Goal: Task Accomplishment & Management: Manage account settings

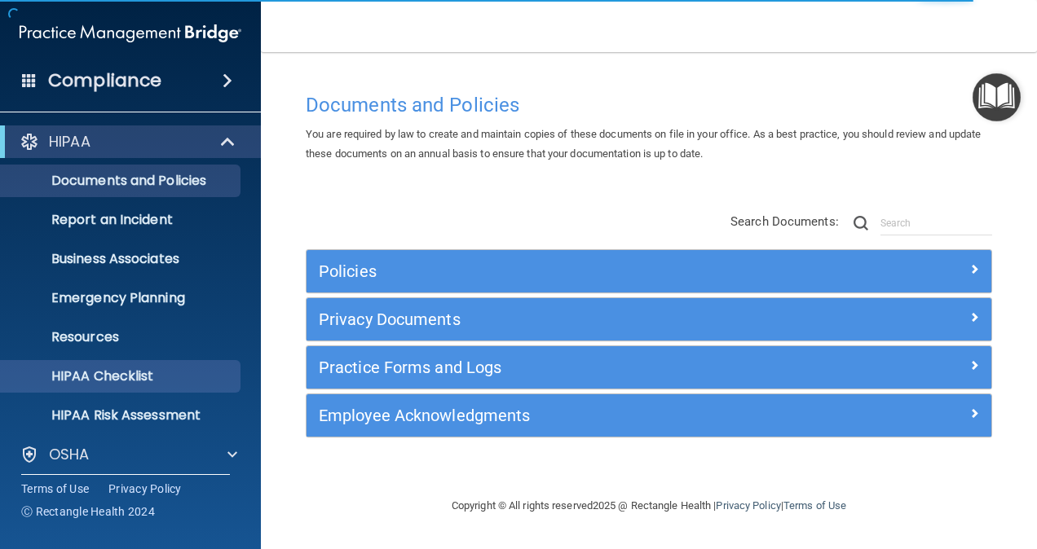
scroll to position [127, 0]
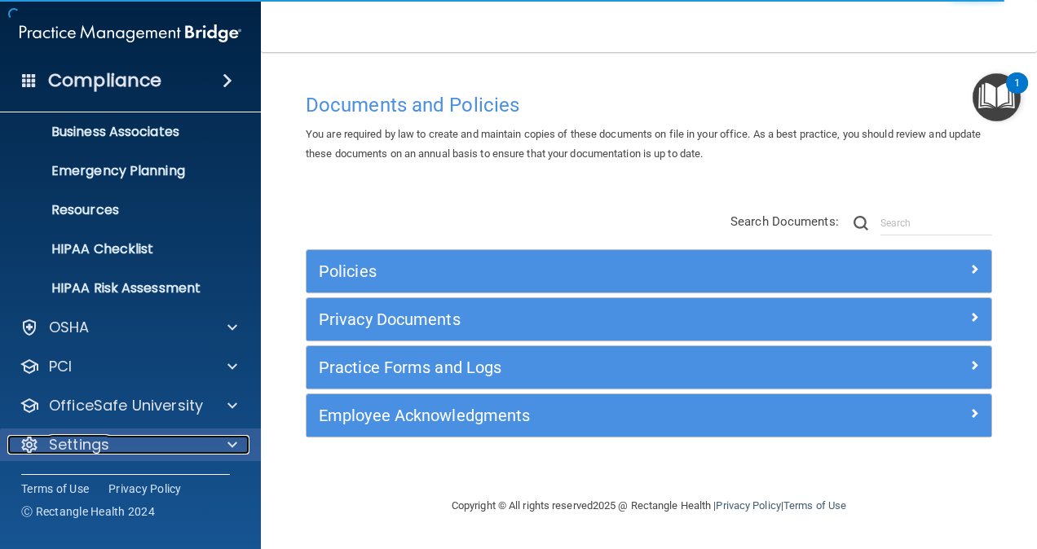
click at [238, 447] on div at bounding box center [229, 445] width 41 height 20
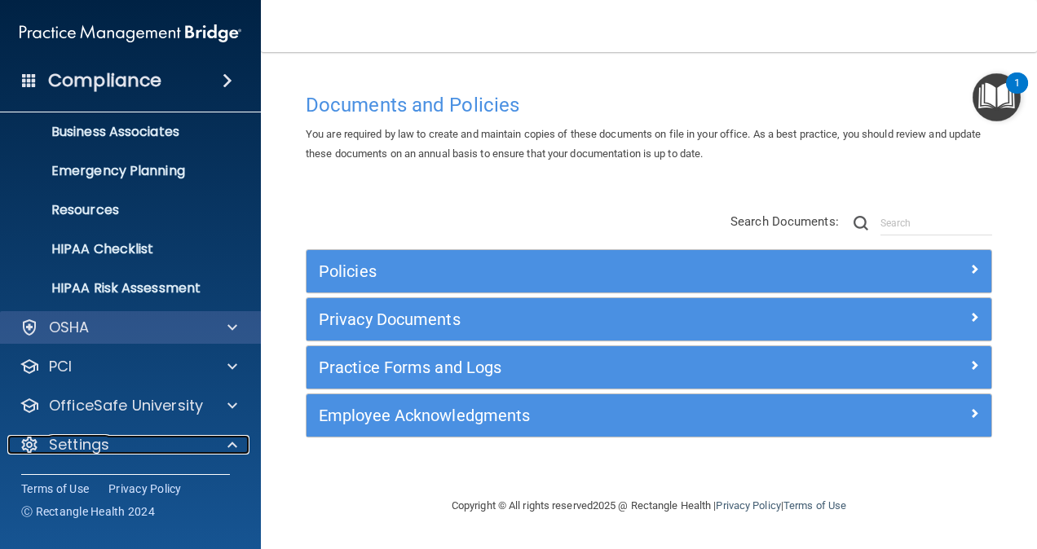
scroll to position [283, 0]
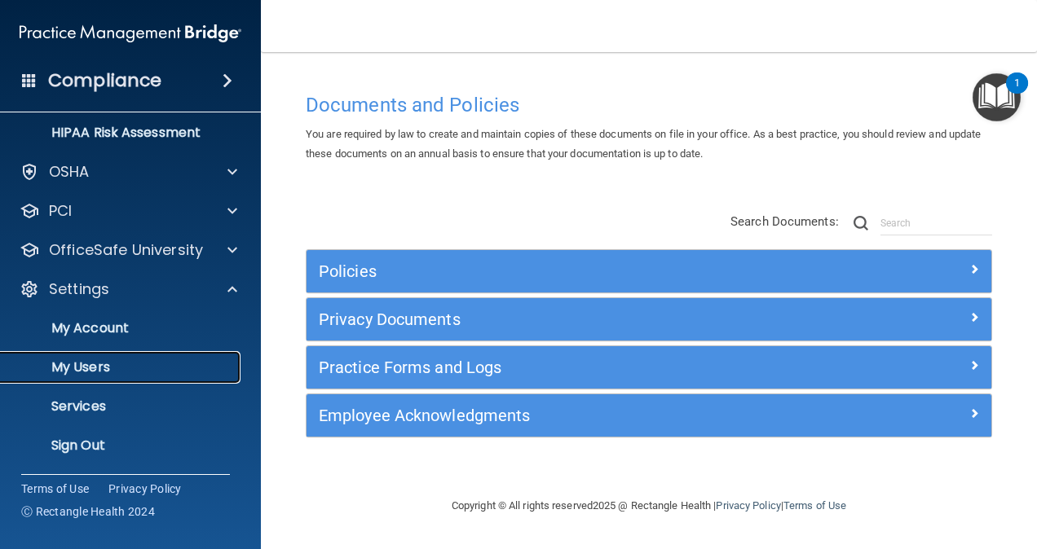
click at [108, 363] on p "My Users" at bounding box center [122, 367] width 223 height 16
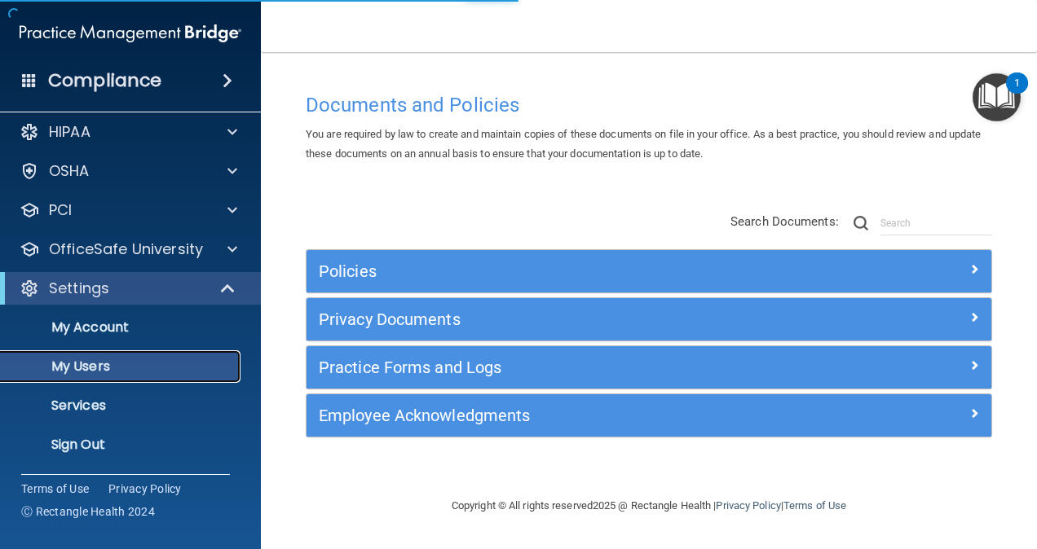
scroll to position [10, 0]
select select "20"
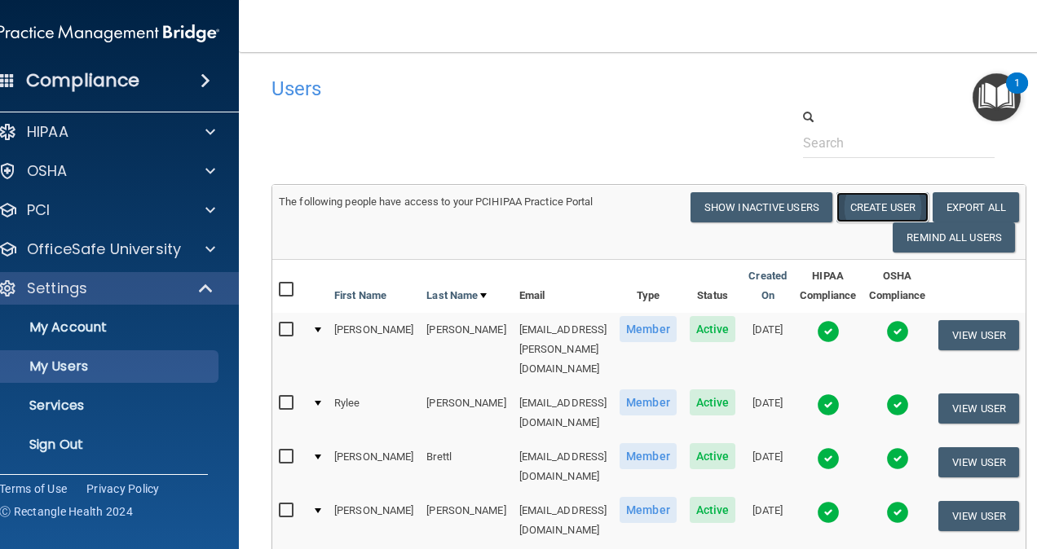
click at [892, 205] on button "Create User" at bounding box center [882, 207] width 92 height 30
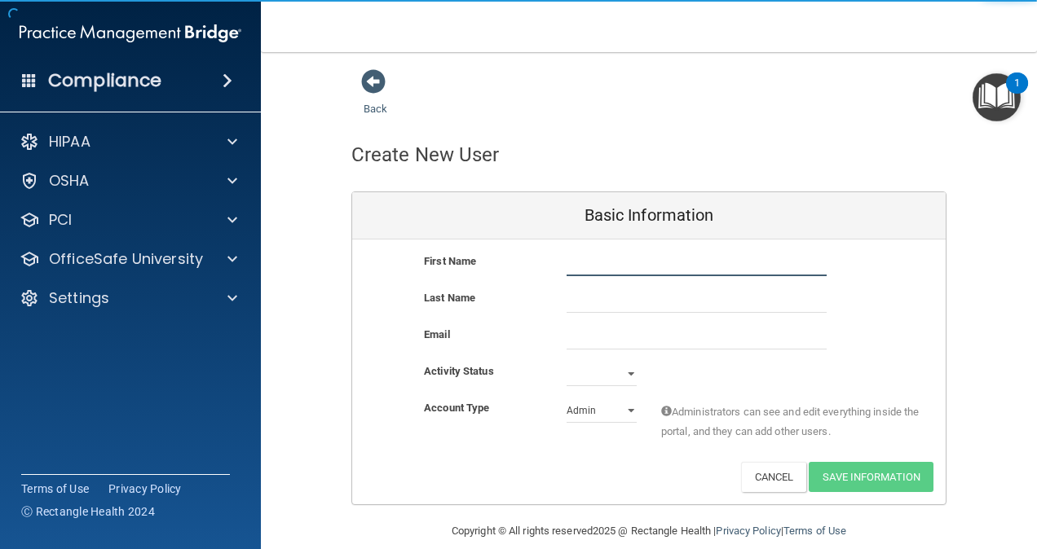
click at [616, 262] on input "text" at bounding box center [696, 264] width 260 height 24
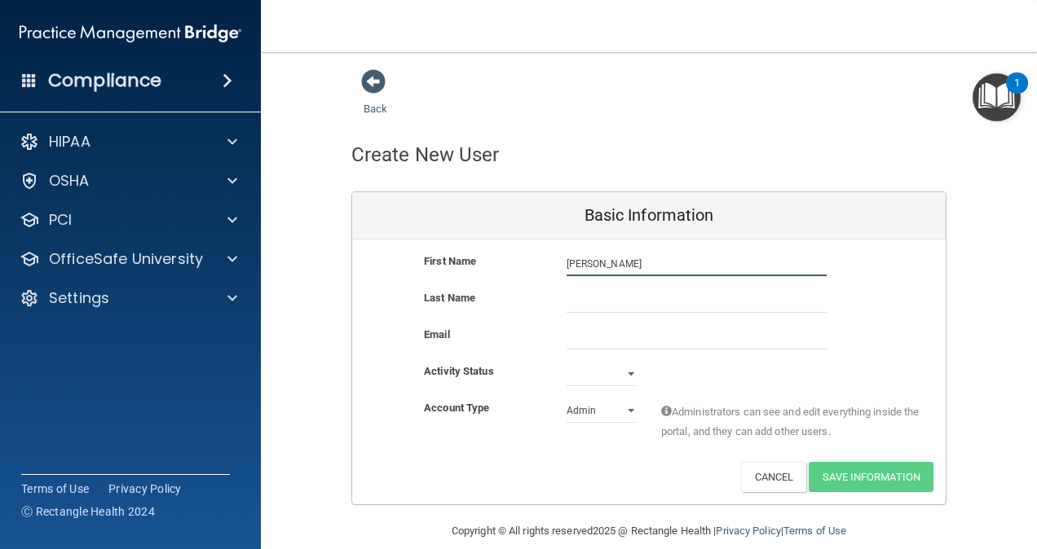
type input "[PERSON_NAME]"
click at [610, 300] on input "text" at bounding box center [696, 301] width 260 height 24
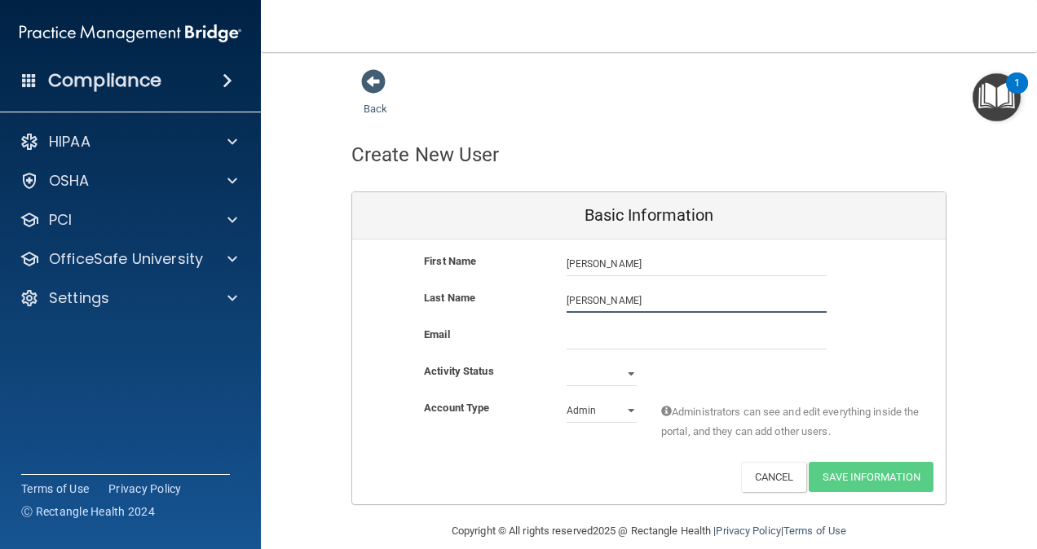
type input "[PERSON_NAME]"
click at [594, 339] on input "email" at bounding box center [696, 337] width 260 height 24
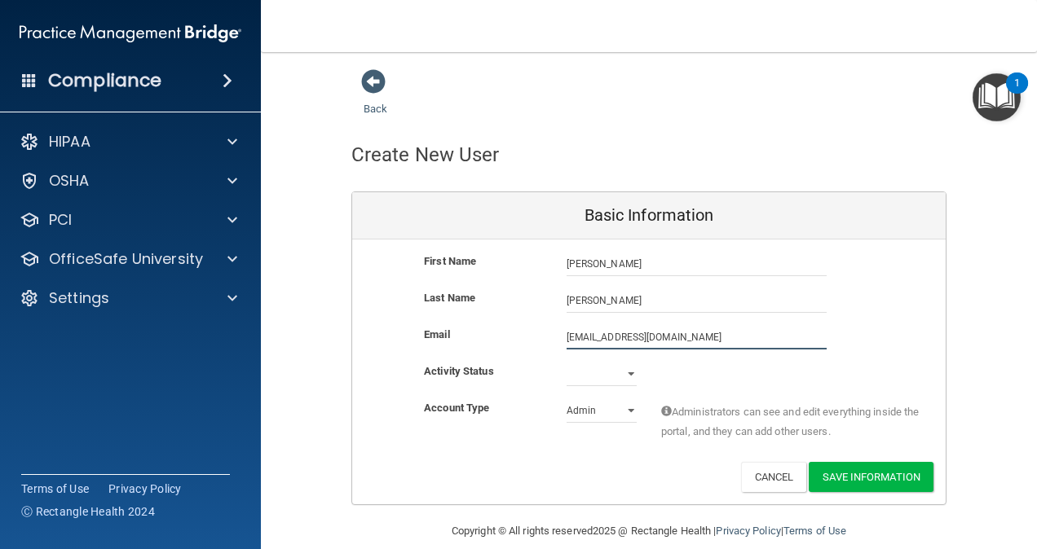
type input "[EMAIL_ADDRESS][DOMAIN_NAME]"
click at [621, 376] on select "Active Inactive" at bounding box center [601, 374] width 70 height 24
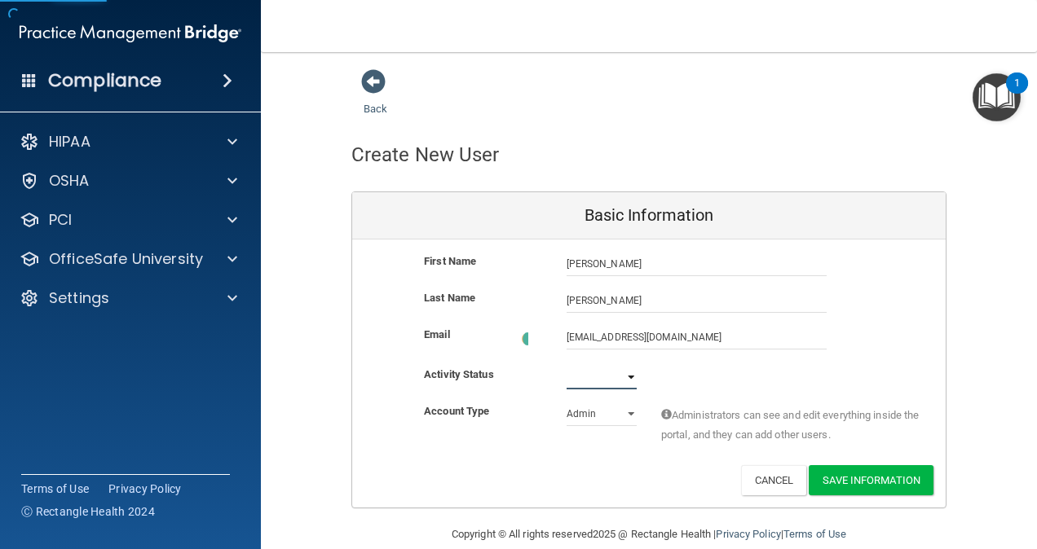
select select "active"
click at [566, 365] on select "Active Inactive" at bounding box center [601, 377] width 70 height 24
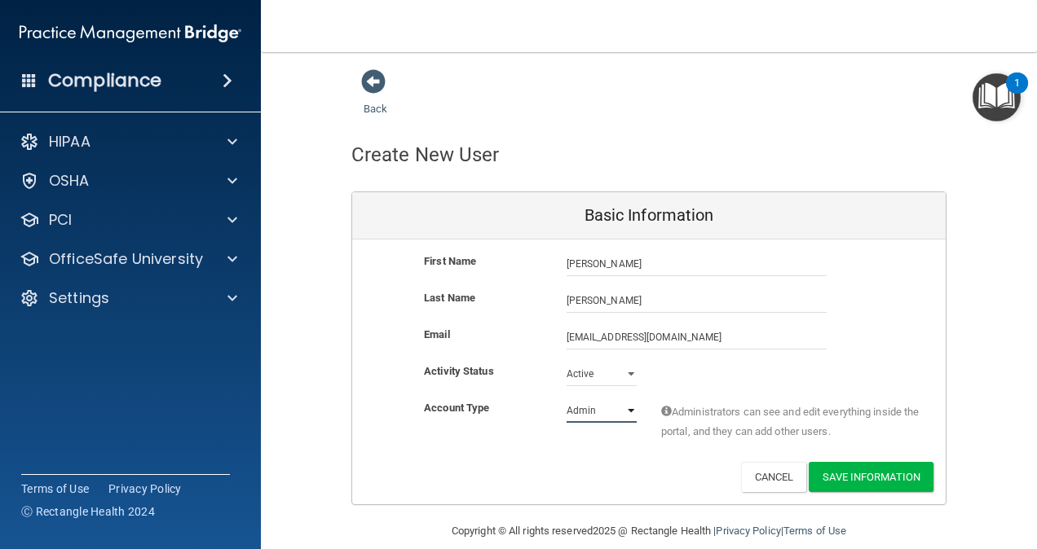
click at [621, 412] on select "Admin Member" at bounding box center [601, 411] width 70 height 24
select select "practice_member"
click at [566, 399] on select "Admin Member" at bounding box center [601, 411] width 70 height 24
click at [844, 476] on button "Save Information" at bounding box center [871, 477] width 125 height 30
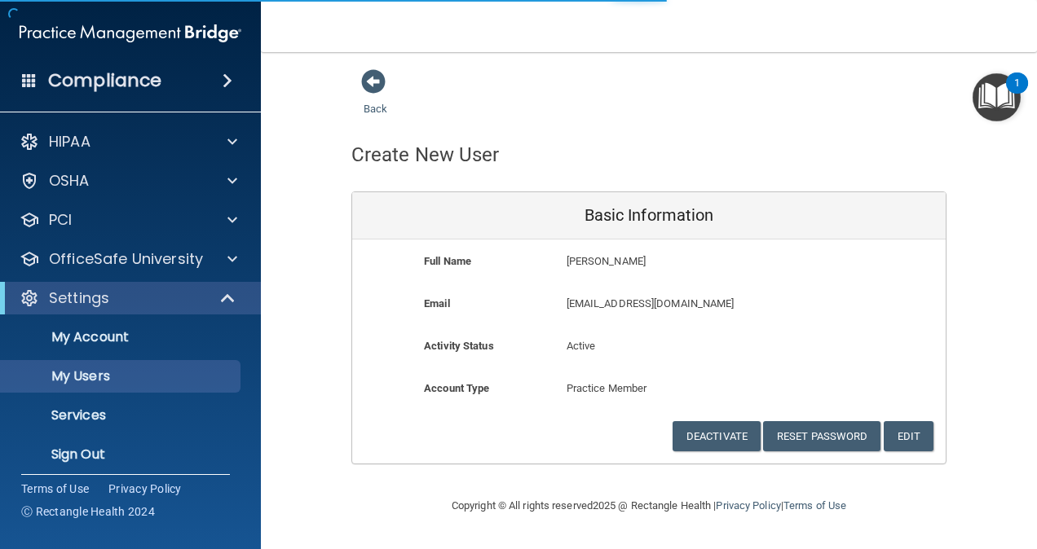
select select "20"
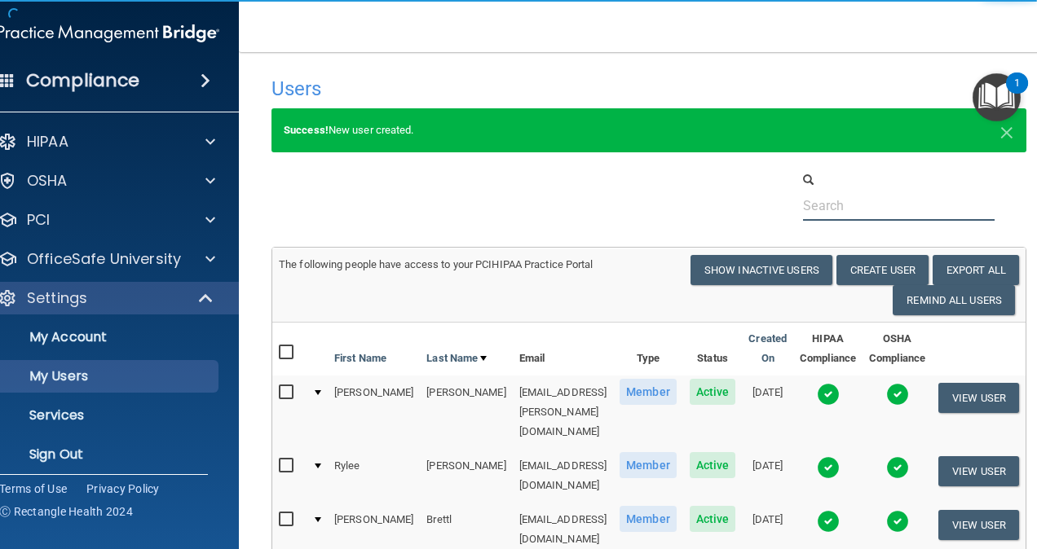
click at [862, 207] on input "text" at bounding box center [899, 206] width 192 height 30
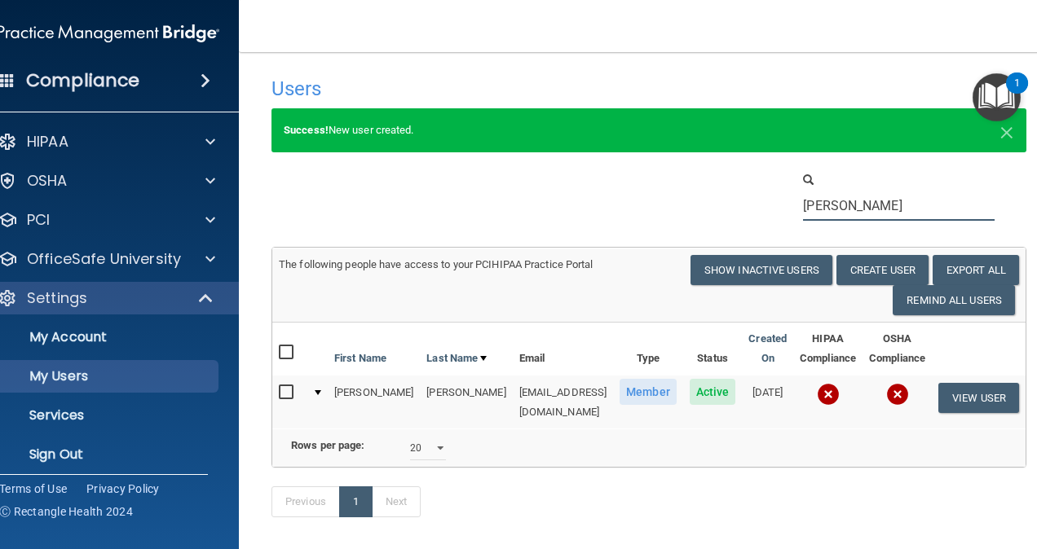
type input "[PERSON_NAME]"
click at [290, 391] on input "checkbox" at bounding box center [288, 392] width 19 height 13
checkbox input "true"
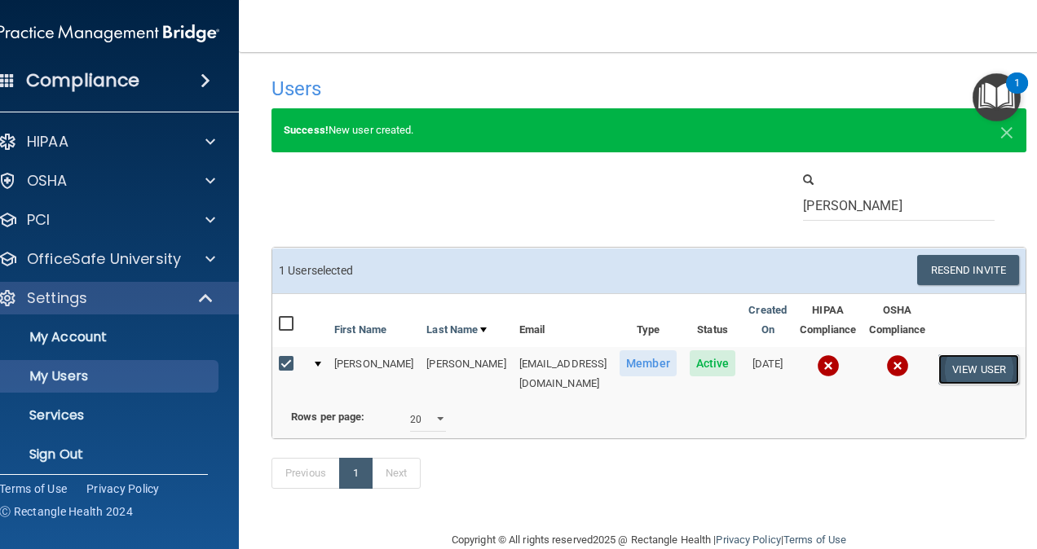
click at [963, 362] on button "View User" at bounding box center [978, 370] width 81 height 30
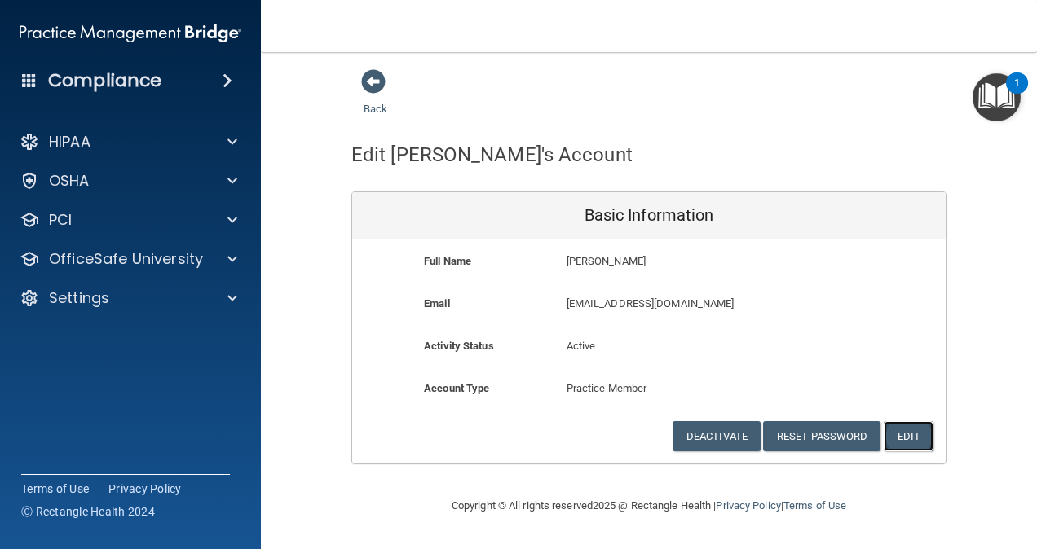
click at [911, 433] on button "Edit" at bounding box center [909, 436] width 50 height 30
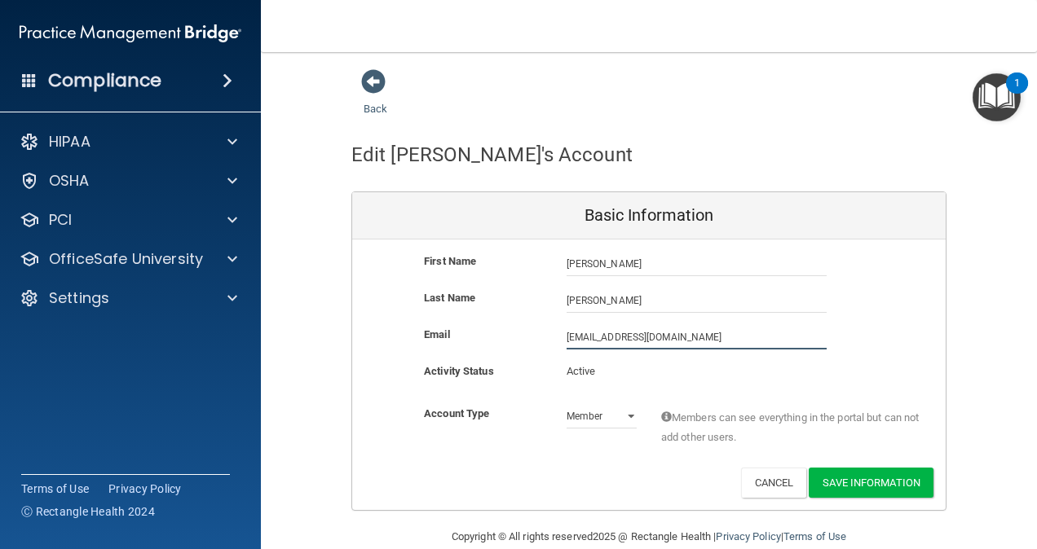
click at [615, 335] on input "[EMAIL_ADDRESS][DOMAIN_NAME]" at bounding box center [696, 337] width 260 height 24
click at [711, 339] on input "[EMAIL_ADDRESS][DOMAIN_NAME]" at bounding box center [696, 337] width 260 height 24
type input "[EMAIL_ADDRESS][DOMAIN_NAME]"
click at [840, 476] on button "Save Information" at bounding box center [871, 483] width 125 height 30
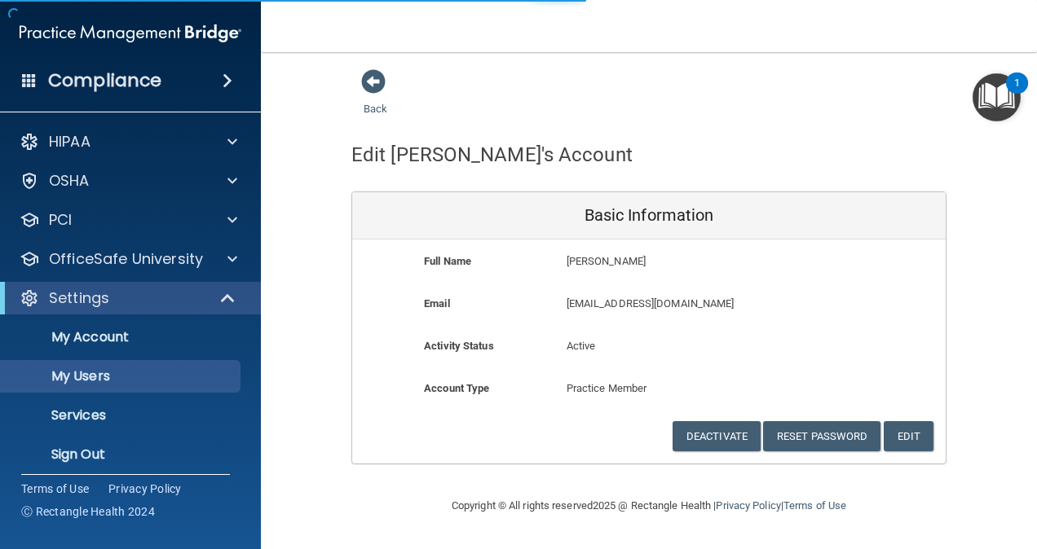
select select "20"
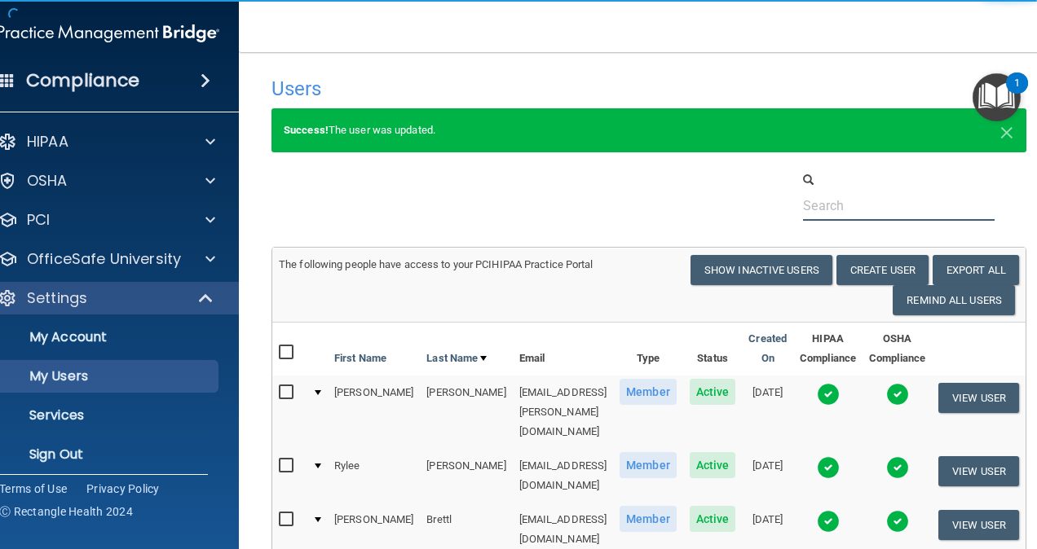
click at [870, 206] on input "text" at bounding box center [899, 206] width 192 height 30
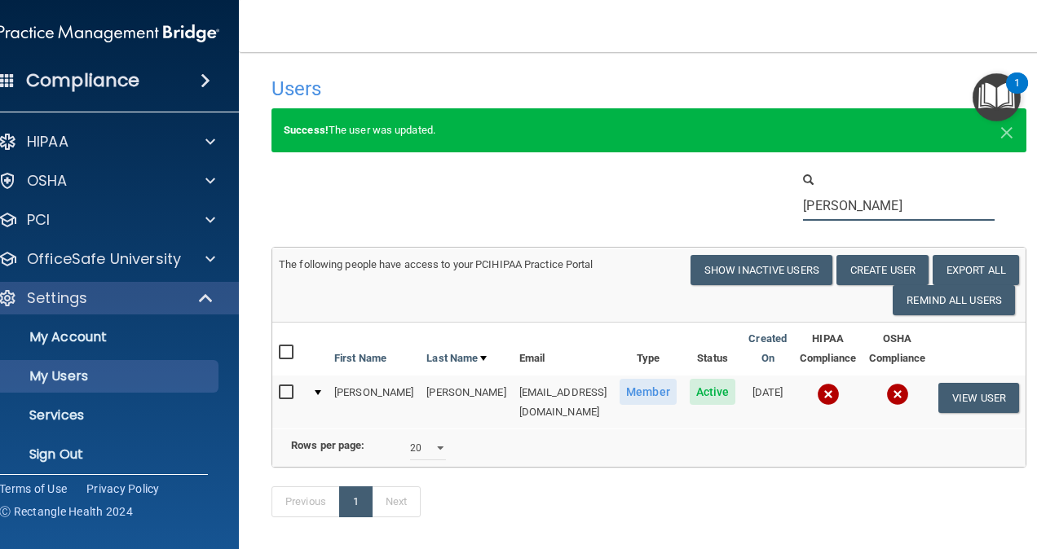
type input "[PERSON_NAME]"
click at [282, 386] on input "checkbox" at bounding box center [288, 392] width 19 height 13
checkbox input "true"
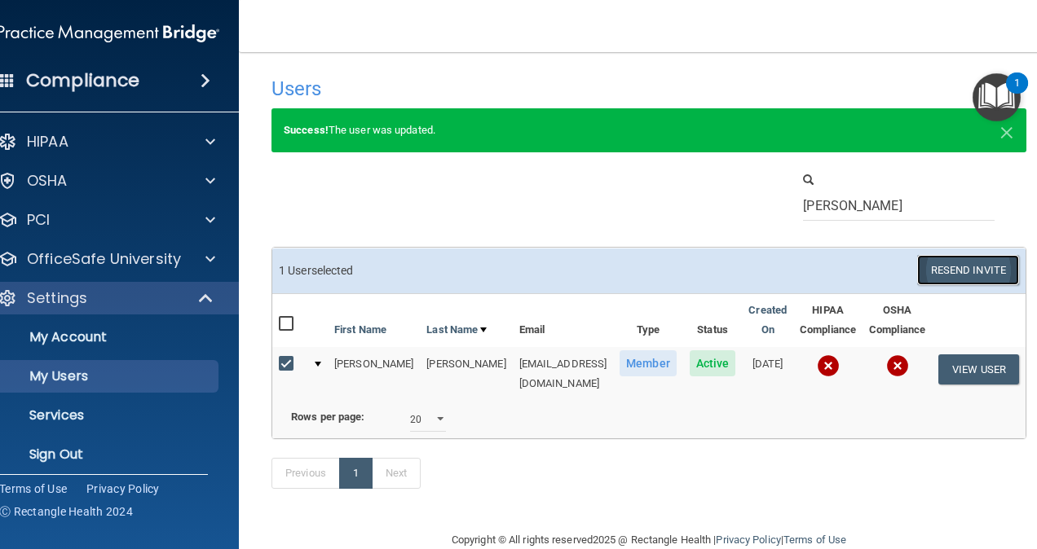
click at [948, 269] on button "Resend Invite" at bounding box center [968, 270] width 102 height 30
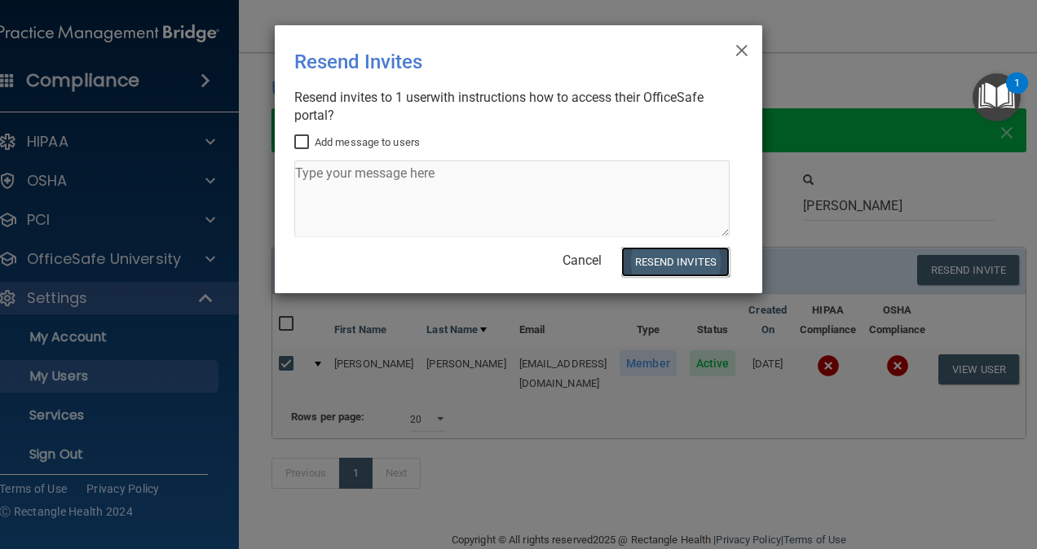
click at [652, 256] on button "Resend Invites" at bounding box center [675, 262] width 108 height 30
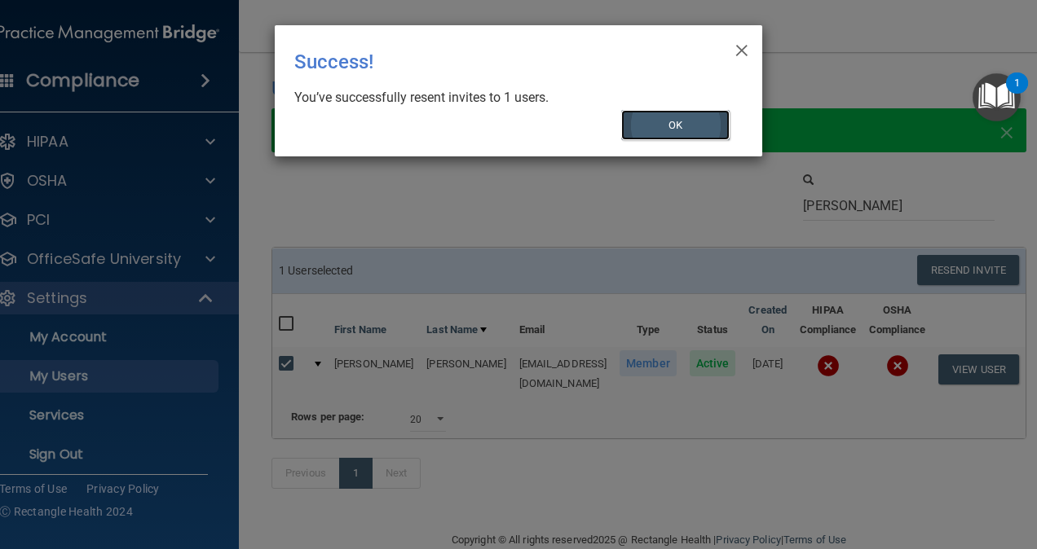
click at [662, 131] on button "OK" at bounding box center [675, 125] width 109 height 30
